Goal: Find specific page/section: Find specific page/section

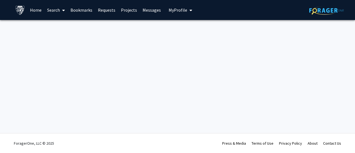
click at [60, 9] on span at bounding box center [62, 10] width 5 height 19
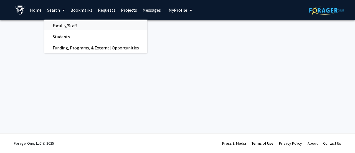
click at [64, 24] on span "Faculty/Staff" at bounding box center [64, 25] width 41 height 11
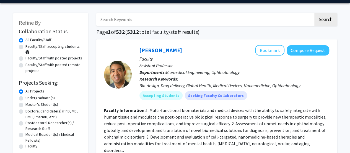
scroll to position [22, 0]
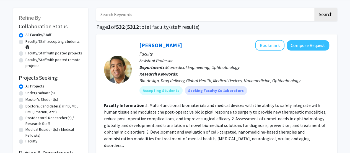
click at [25, 100] on label "Master's Student(s)" at bounding box center [41, 99] width 33 height 6
click at [25, 100] on input "Master's Student(s)" at bounding box center [27, 98] width 4 height 4
radio input "true"
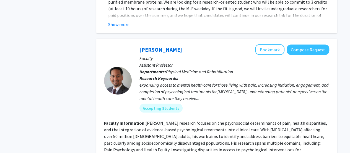
scroll to position [1555, 0]
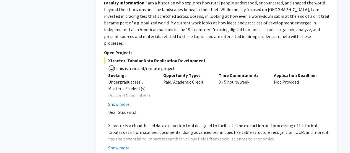
scroll to position [2601, 0]
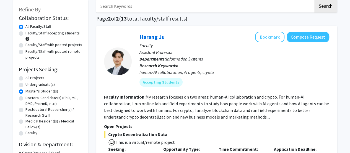
scroll to position [30, 0]
